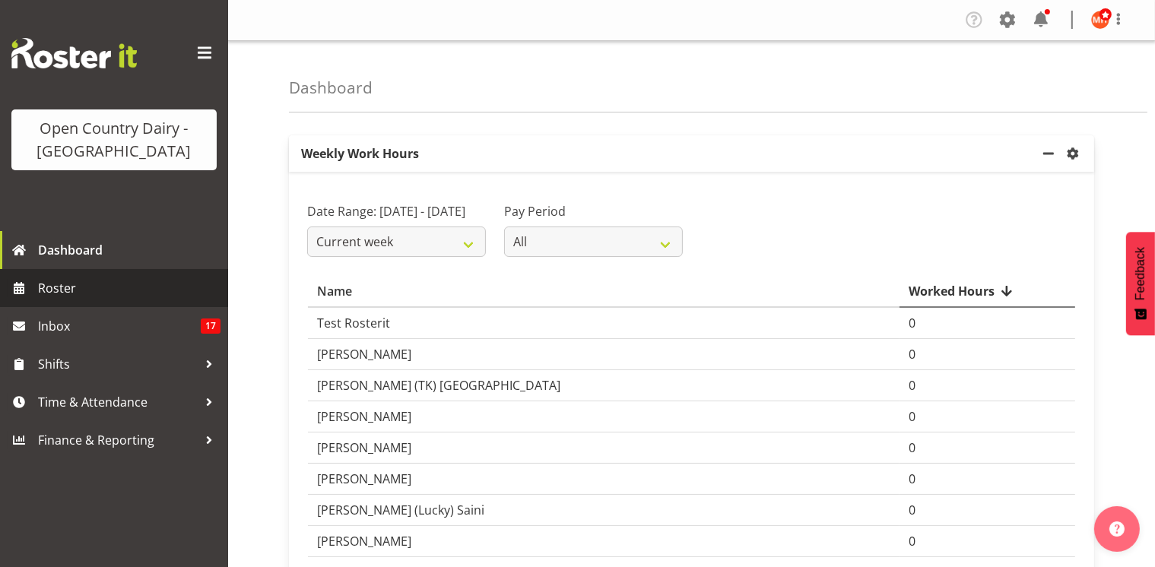
click at [65, 287] on span "Roster" at bounding box center [129, 288] width 182 height 23
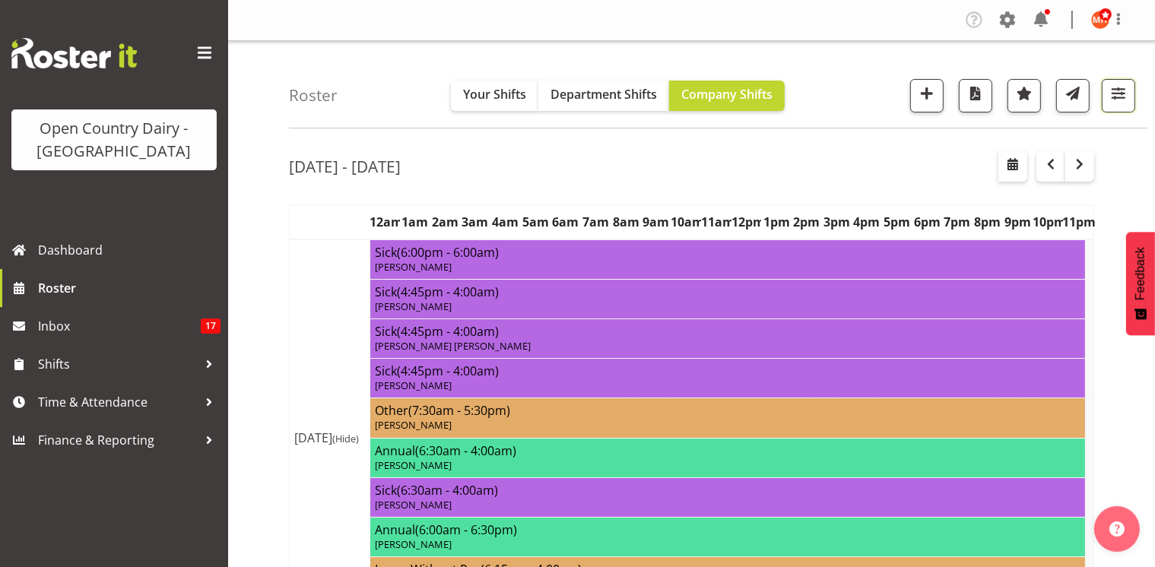
click at [1117, 100] on span "button" at bounding box center [1118, 94] width 20 height 20
click at [1118, 90] on span "button" at bounding box center [1118, 94] width 20 height 20
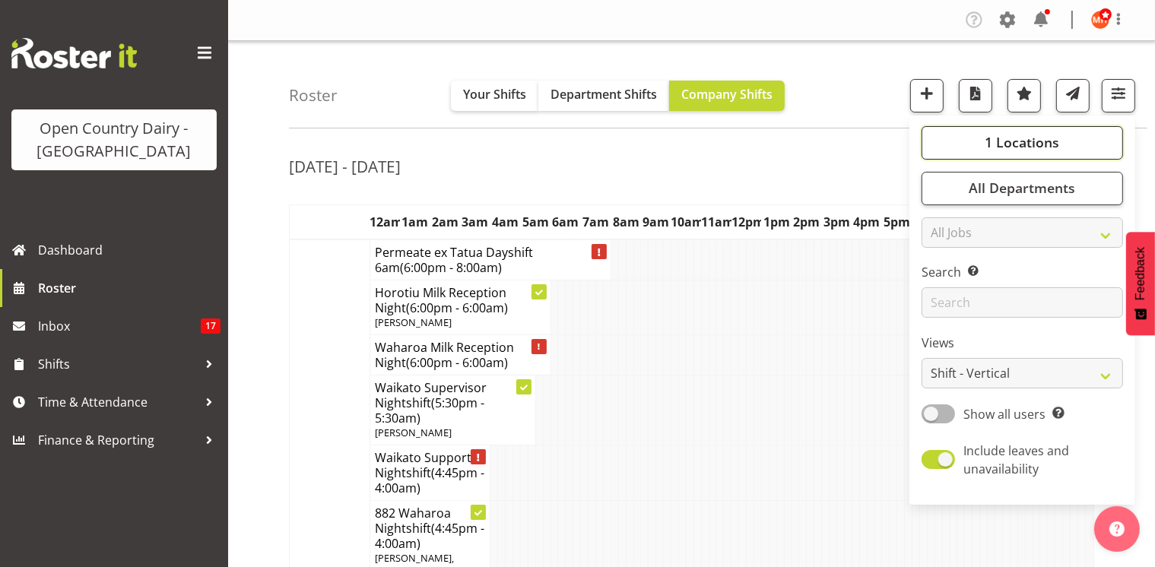
click at [981, 139] on button "1 Locations" at bounding box center [1021, 142] width 201 height 33
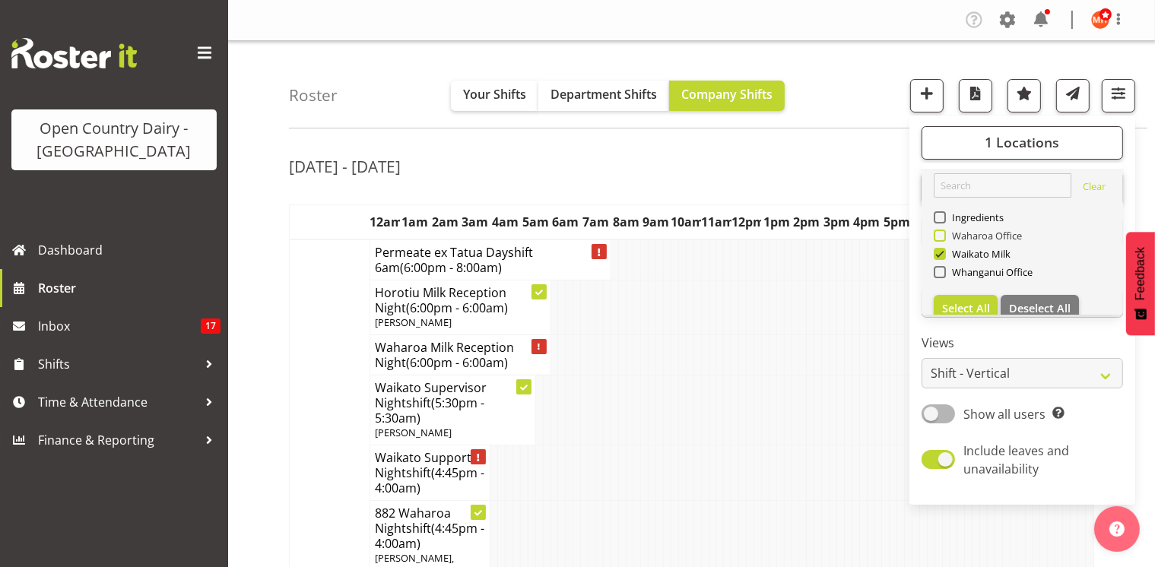
click at [940, 235] on span at bounding box center [939, 236] width 12 height 12
click at [940, 235] on input "Waharoa Office" at bounding box center [938, 235] width 10 height 10
checkbox input "true"
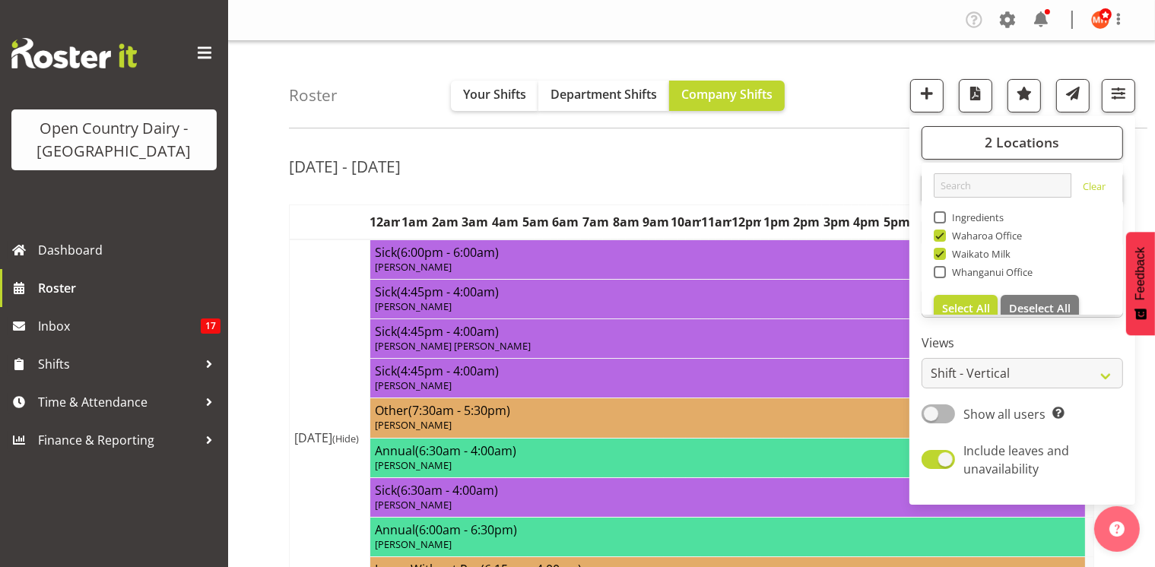
click at [781, 172] on div "Aug 11th - 17th, 2025" at bounding box center [691, 168] width 805 height 35
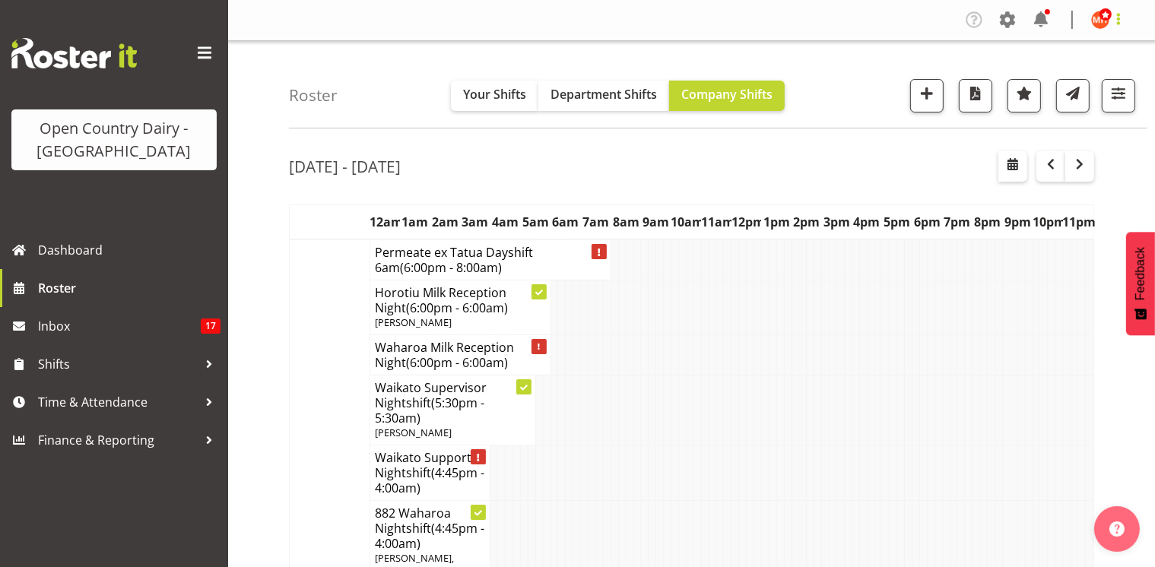
click at [1119, 17] on span at bounding box center [1118, 19] width 18 height 18
click at [1042, 78] on link "Log Out" at bounding box center [1054, 79] width 146 height 27
